Goal: Find specific page/section: Find specific page/section

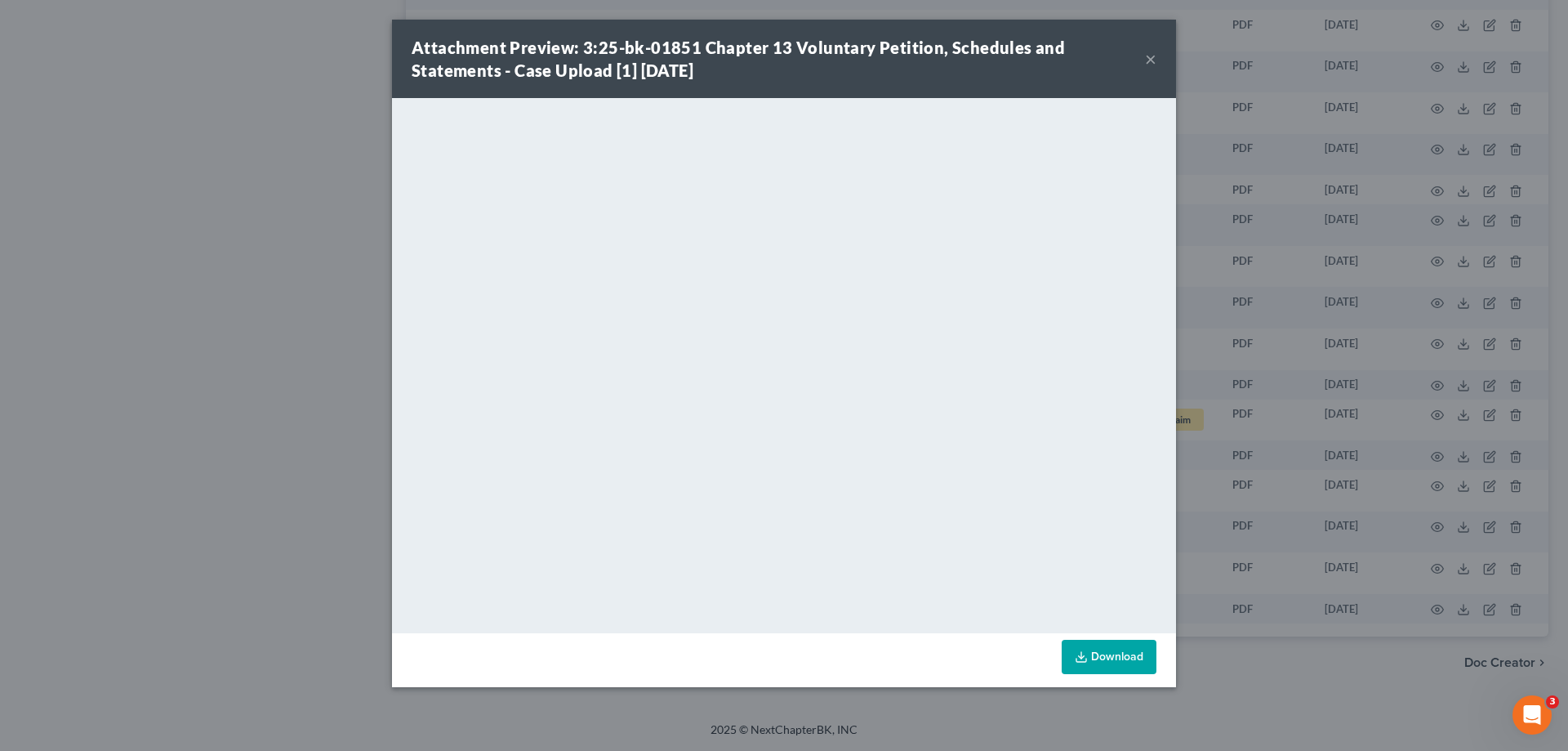
scroll to position [1839, 0]
drag, startPoint x: 67, startPoint y: 302, endPoint x: 212, endPoint y: 285, distance: 146.0
click at [78, 297] on div "Attachment Preview: 3:25-bk-01851 Chapter 13 Voluntary Petition, Schedules and …" at bounding box center [784, 375] width 1568 height 751
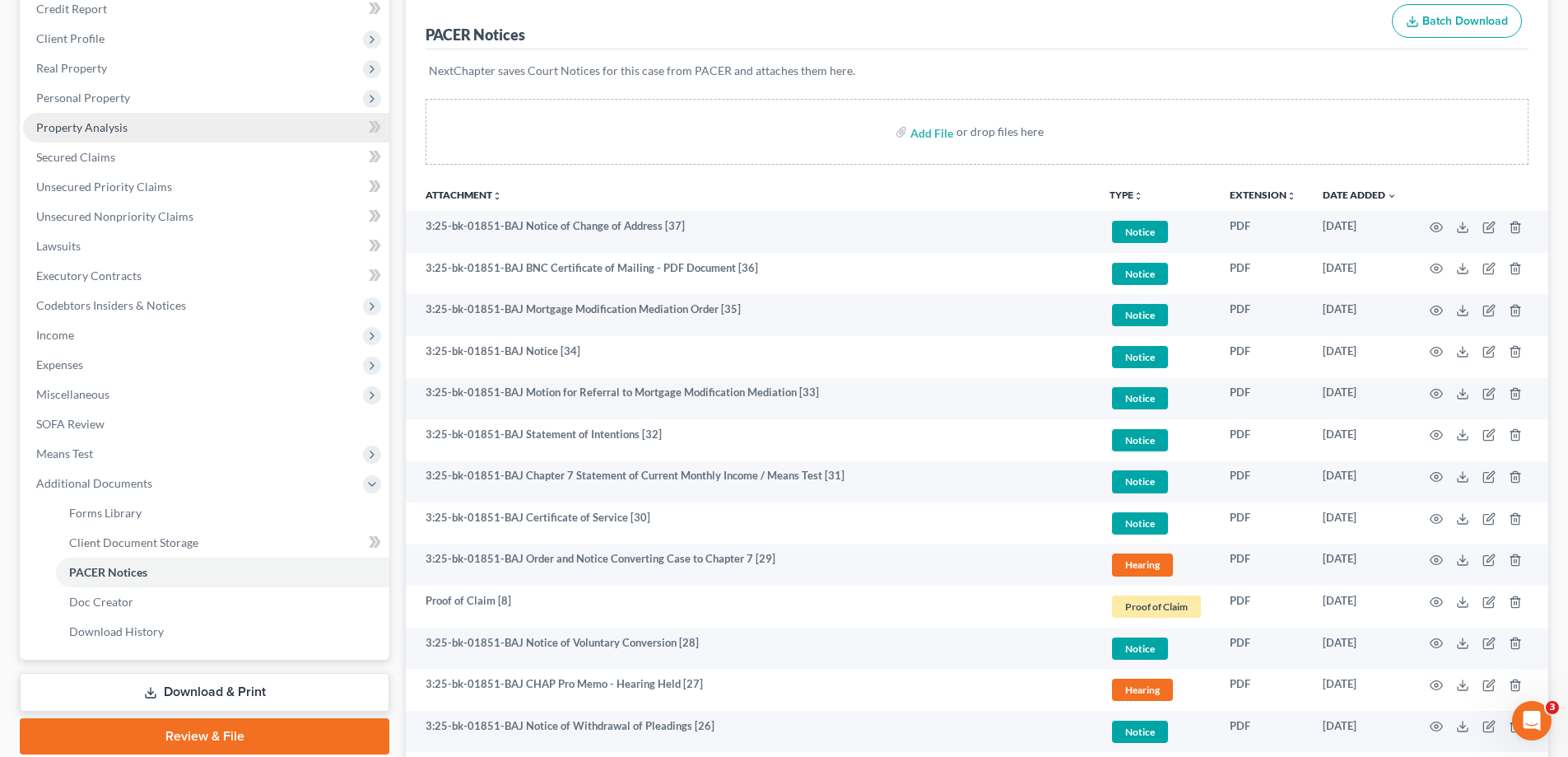
scroll to position [0, 0]
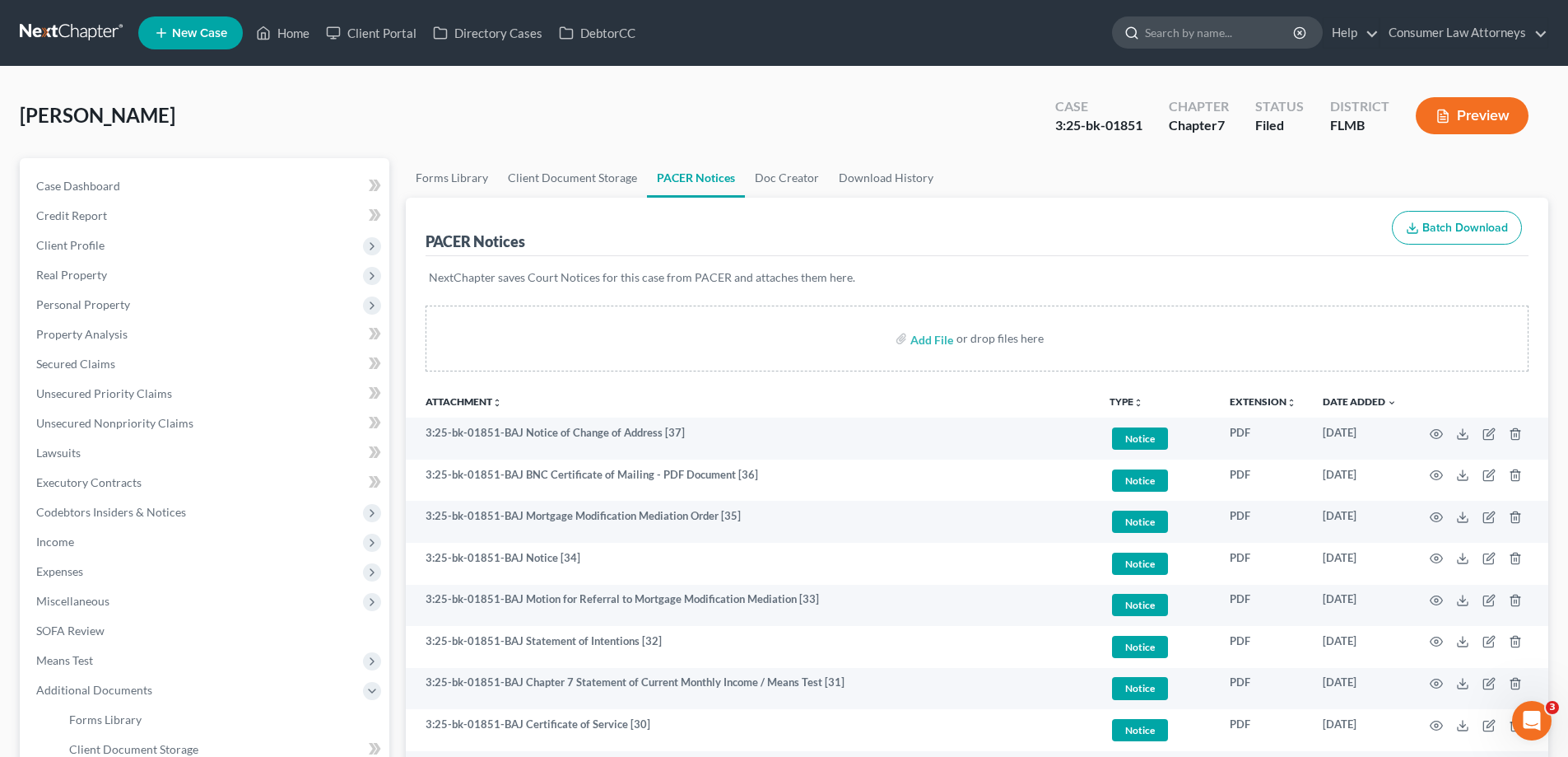
click at [1229, 35] on input "search" at bounding box center [1221, 32] width 151 height 31
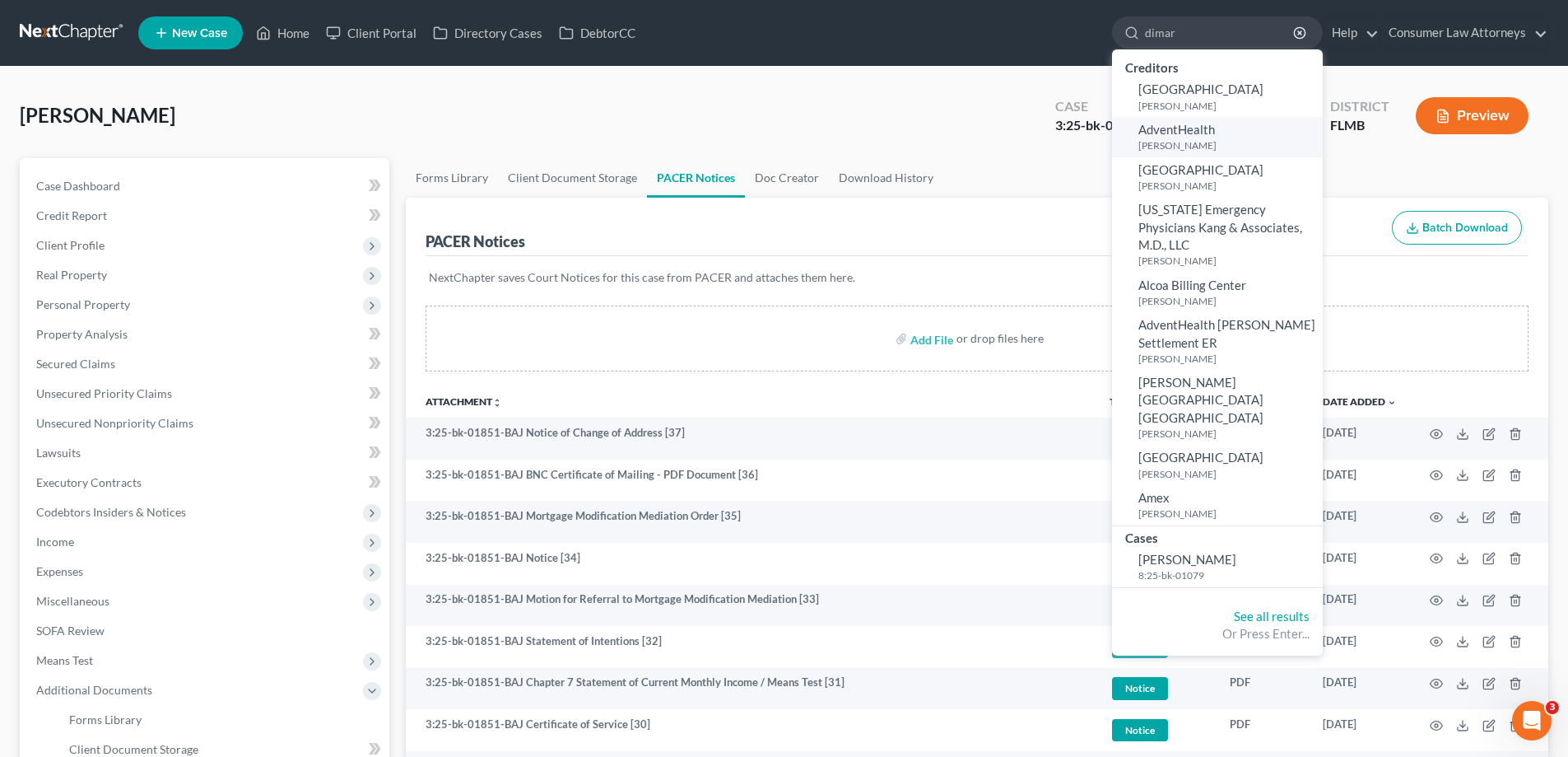
type input "dimar"
click at [1226, 129] on link "AdventHealth [PERSON_NAME]" at bounding box center [1217, 137] width 211 height 41
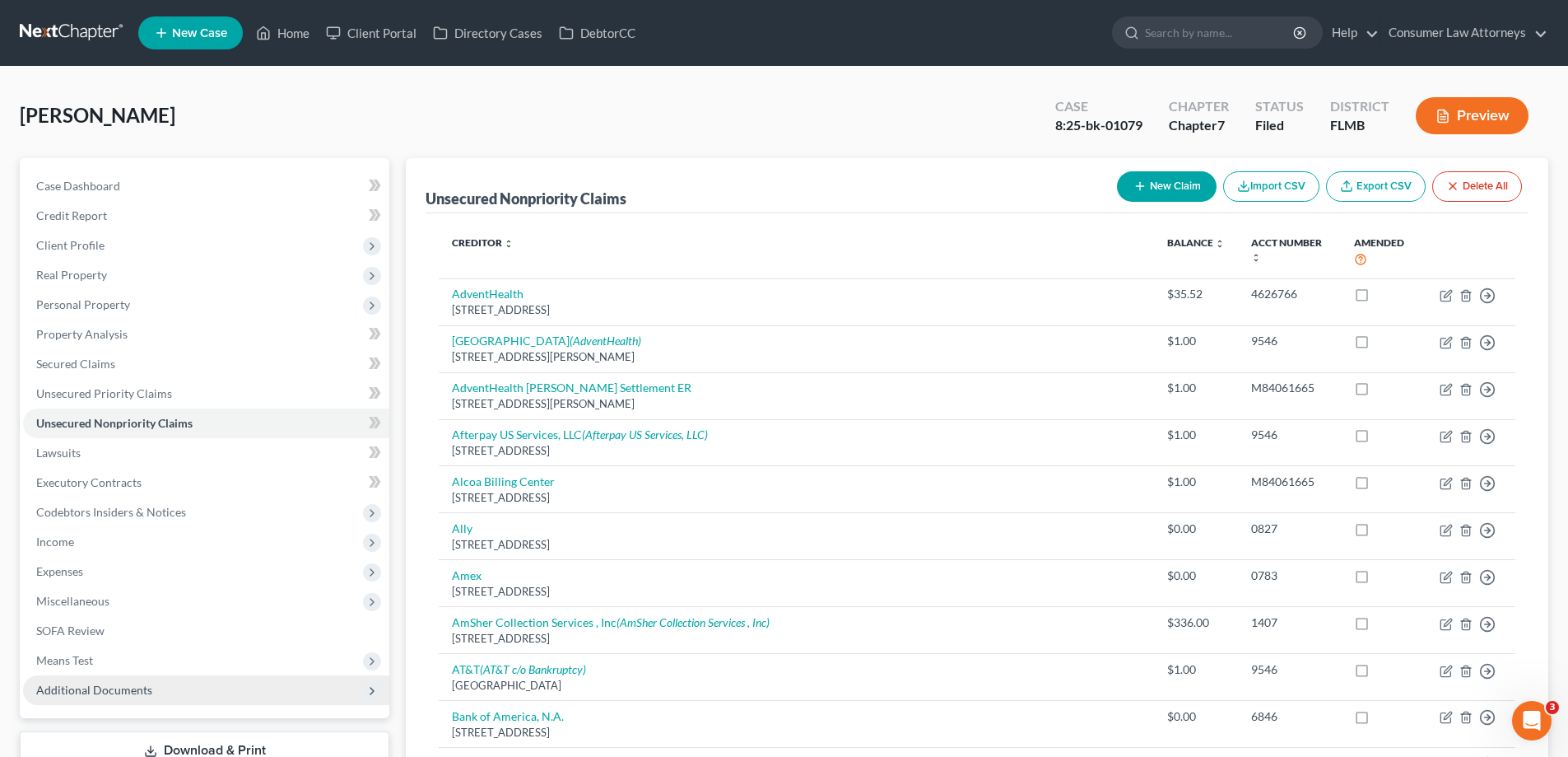
click at [121, 692] on span "Additional Documents" at bounding box center [94, 689] width 116 height 14
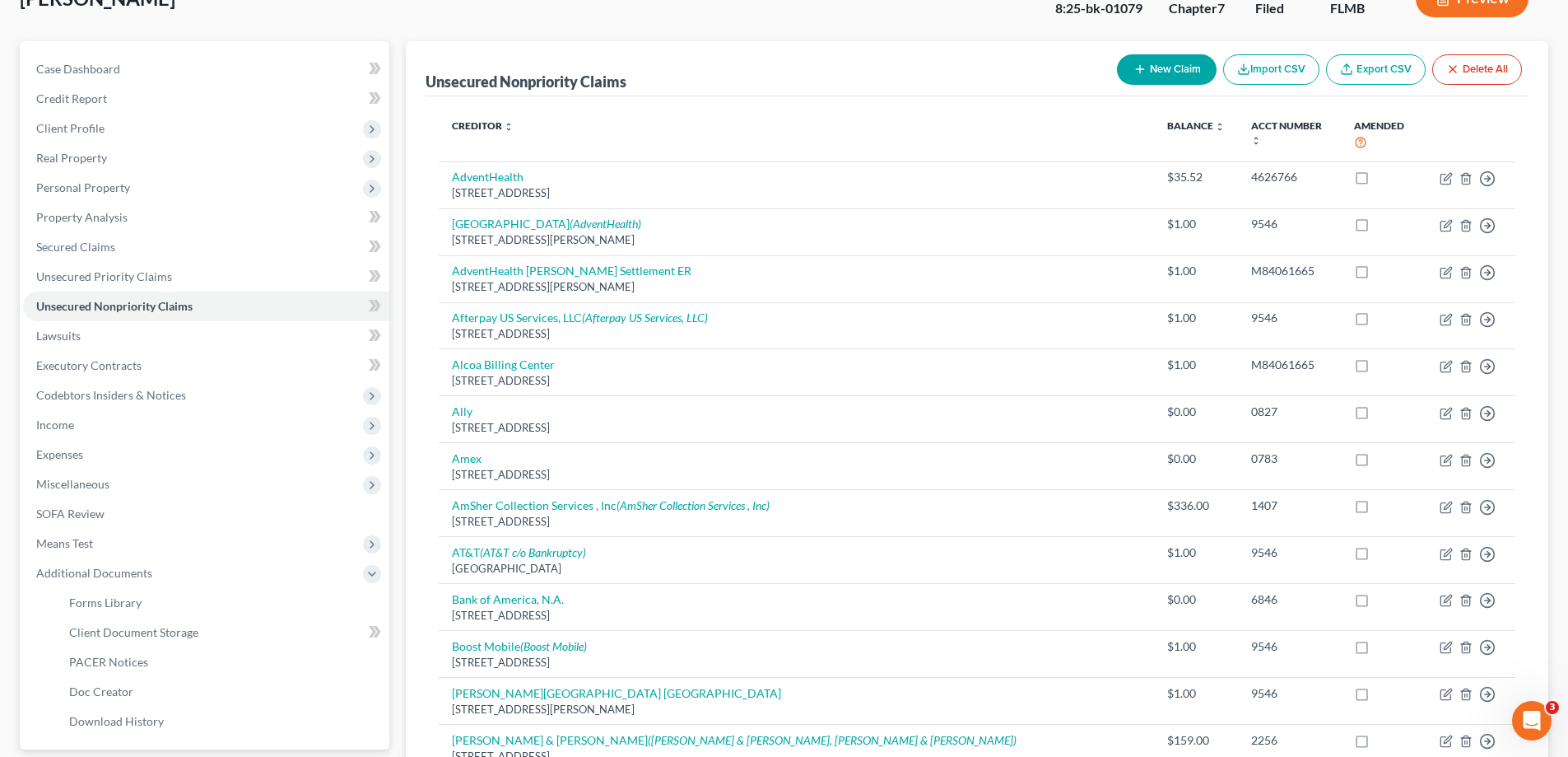
scroll to position [494, 0]
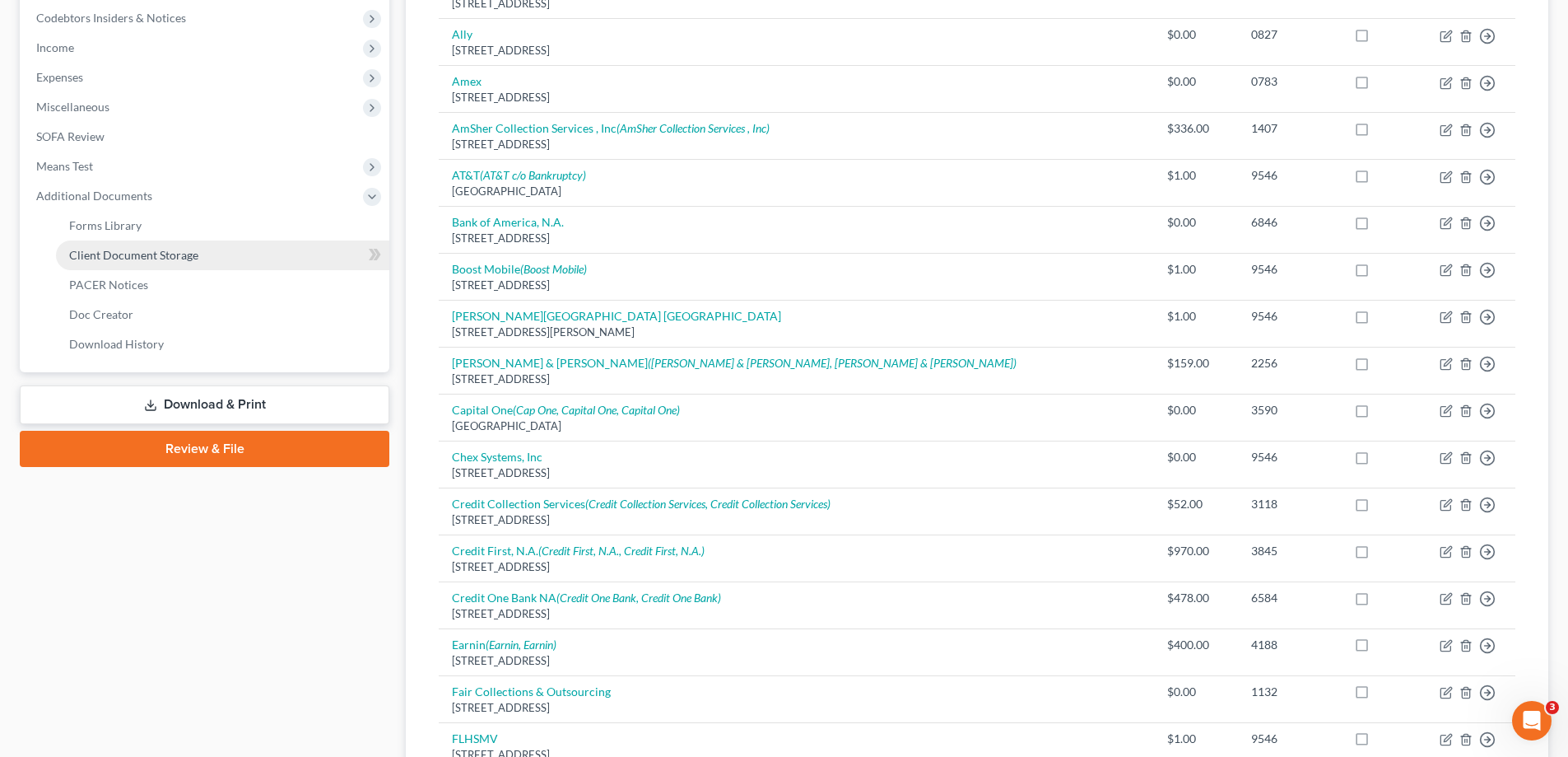
click at [124, 266] on link "Client Document Storage" at bounding box center [222, 256] width 333 height 30
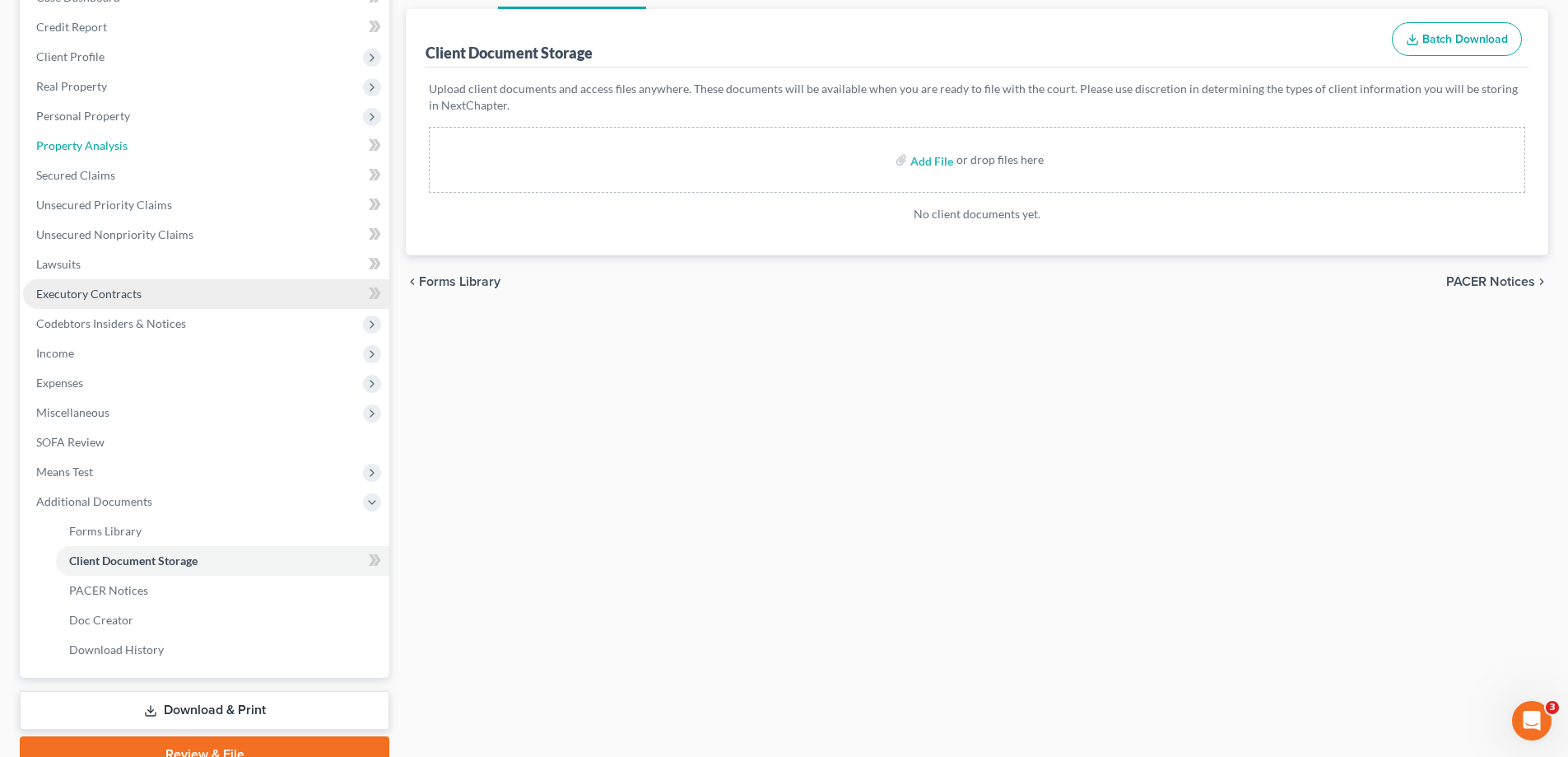
scroll to position [19, 0]
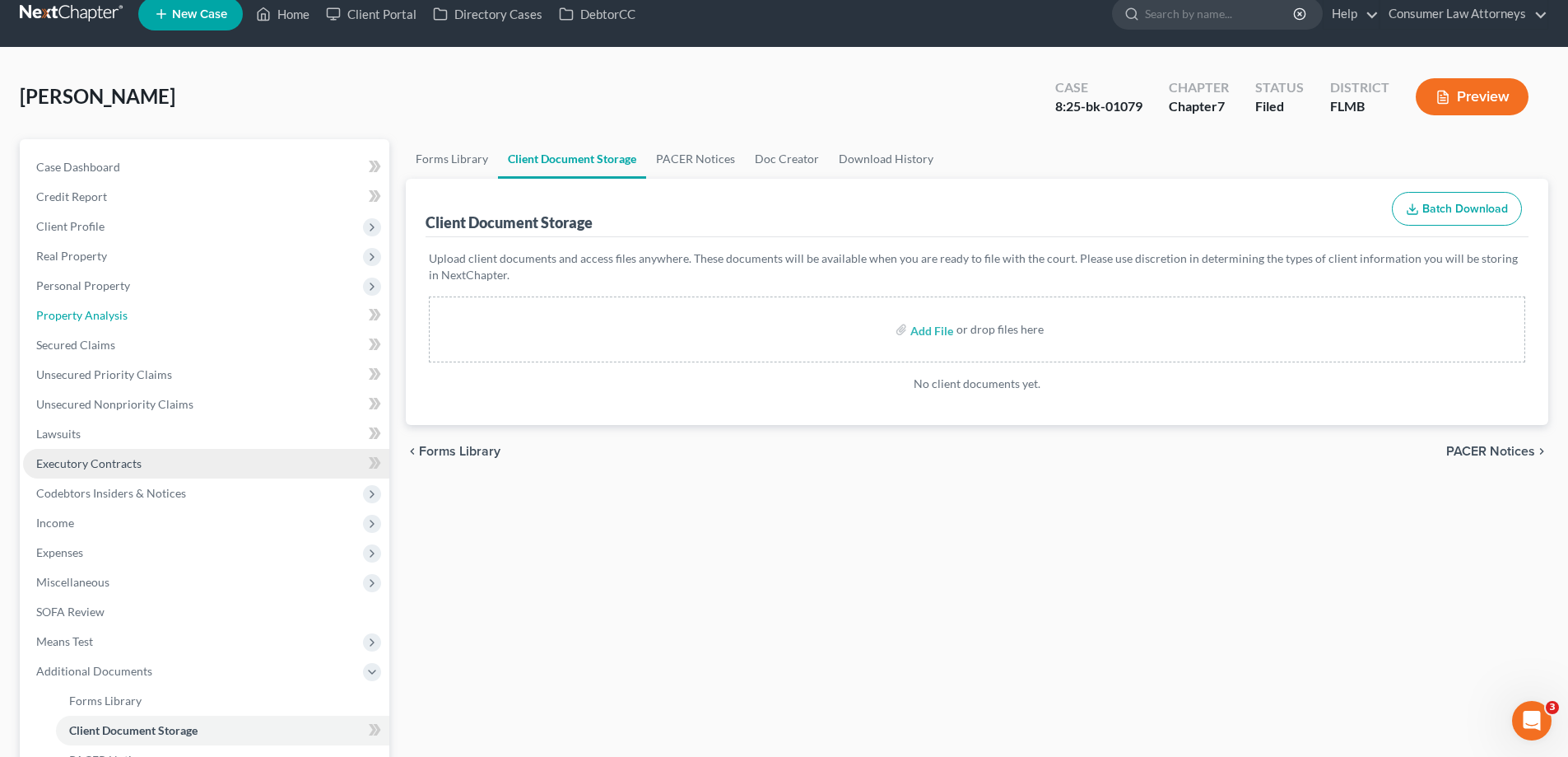
click at [109, 288] on ul "Case Dashboard Payments Invoices Payments Payments Credit Report Client Profile" at bounding box center [206, 493] width 366 height 682
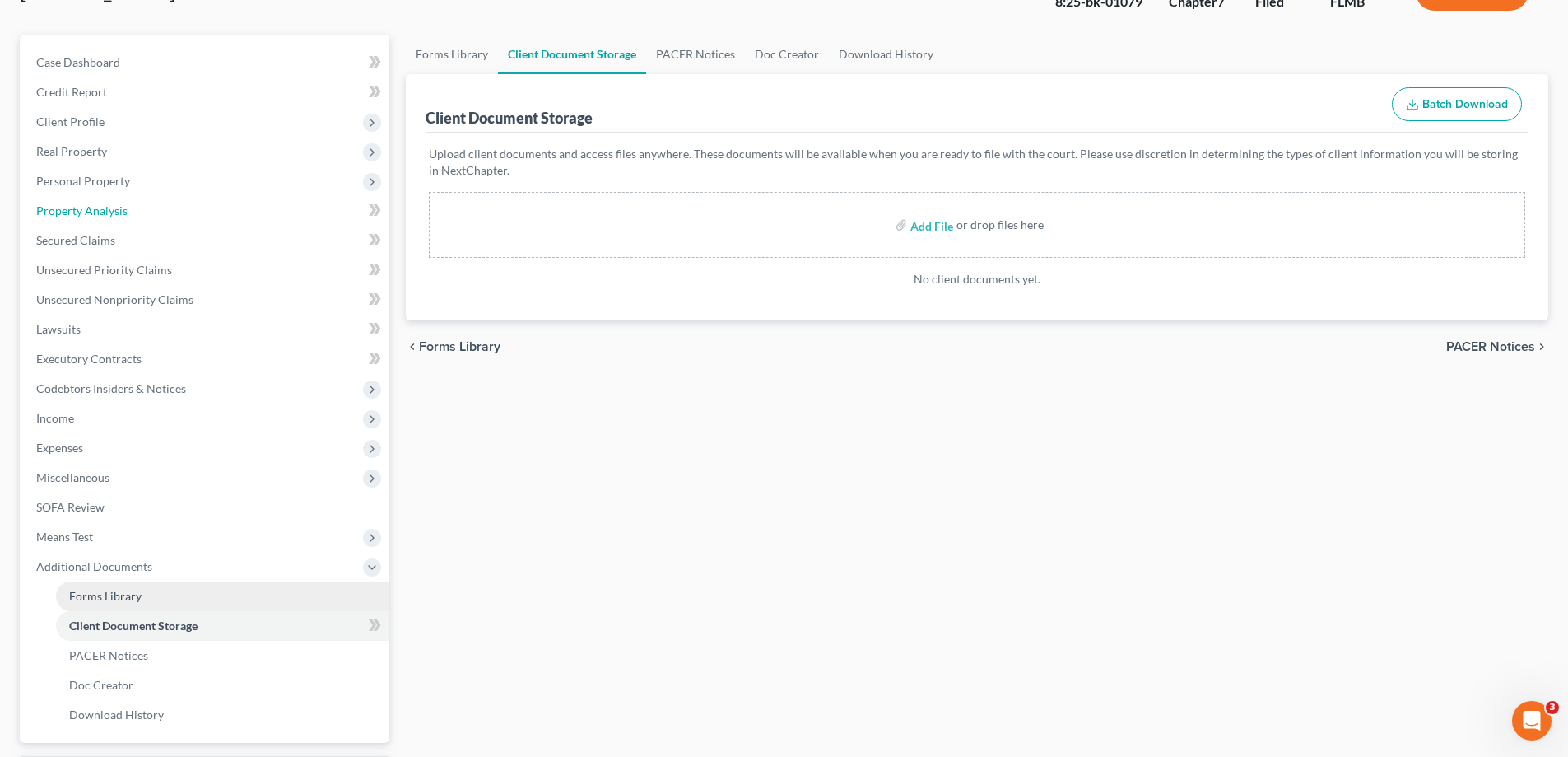
scroll to position [266, 0]
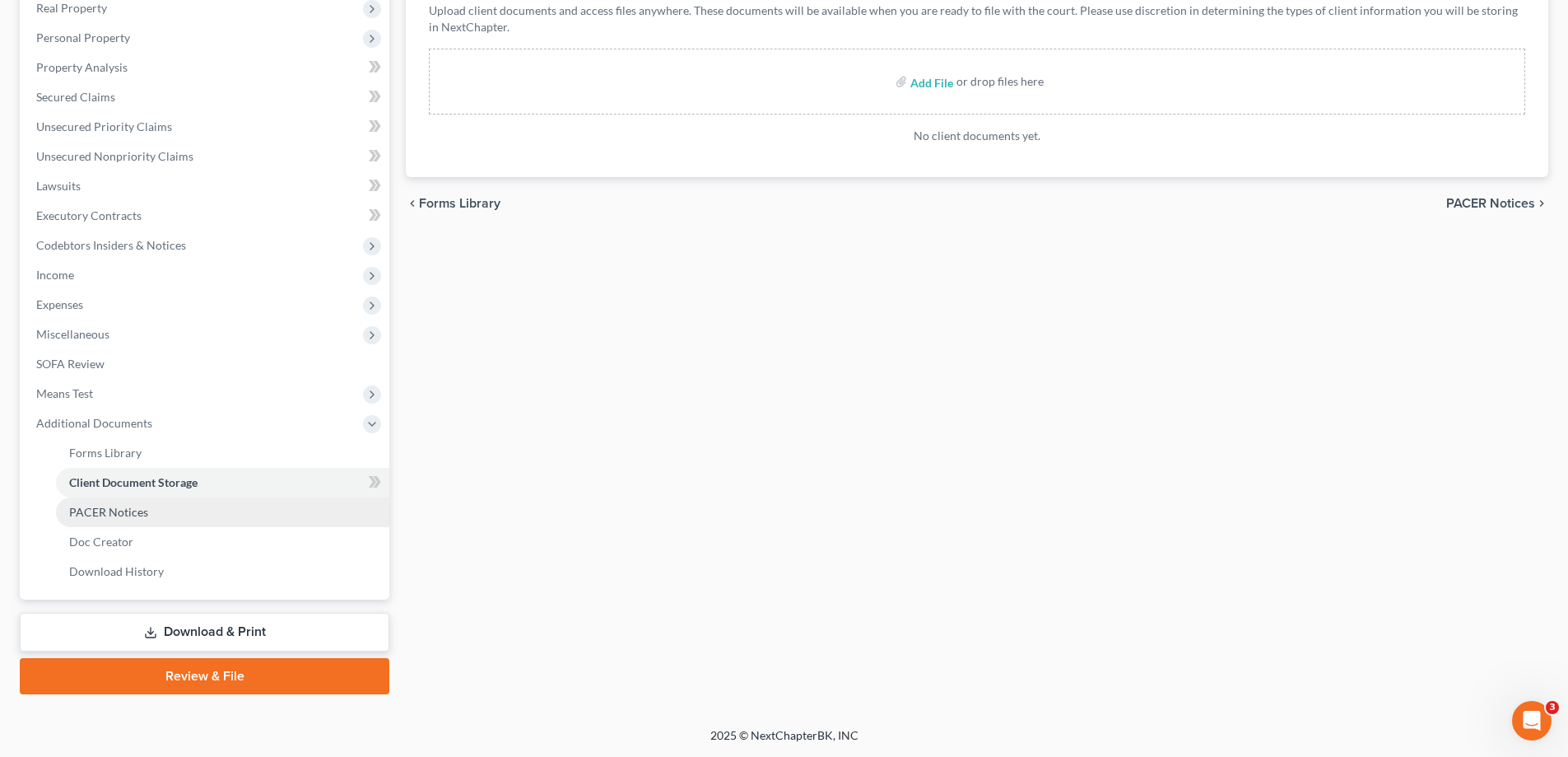
click at [109, 522] on link "PACER Notices" at bounding box center [222, 512] width 333 height 30
